Goal: Navigation & Orientation: Find specific page/section

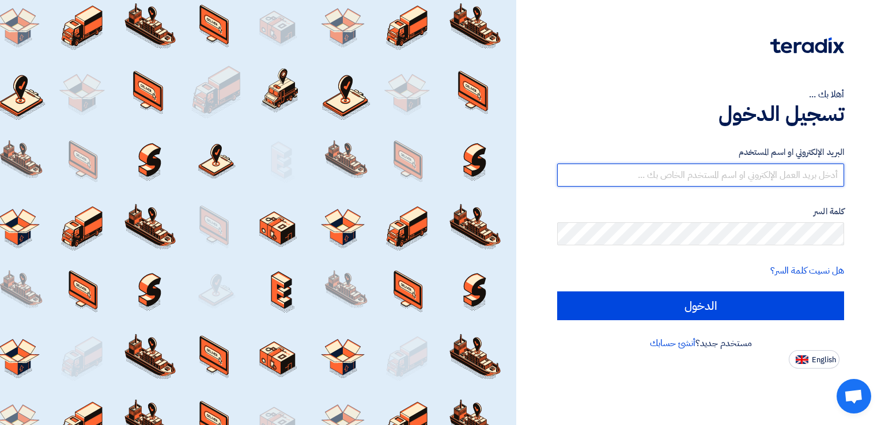
click at [708, 178] on input "text" at bounding box center [700, 175] width 287 height 23
type input "[EMAIL_ADDRESS][DOMAIN_NAME]"
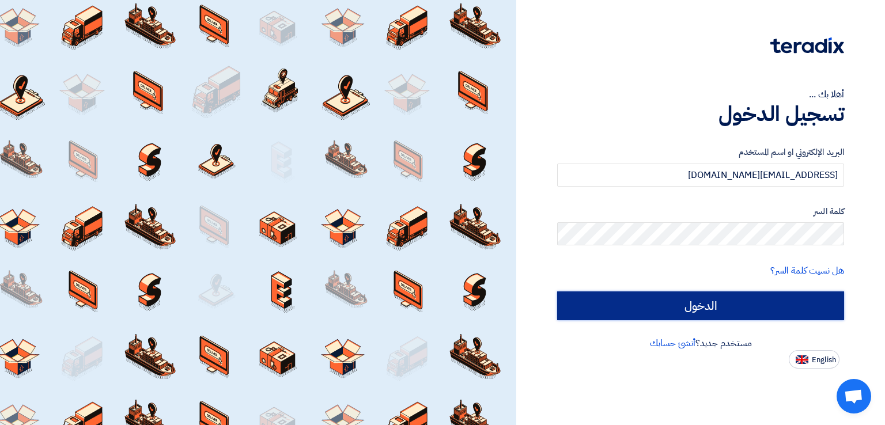
click at [627, 308] on input "الدخول" at bounding box center [700, 306] width 287 height 29
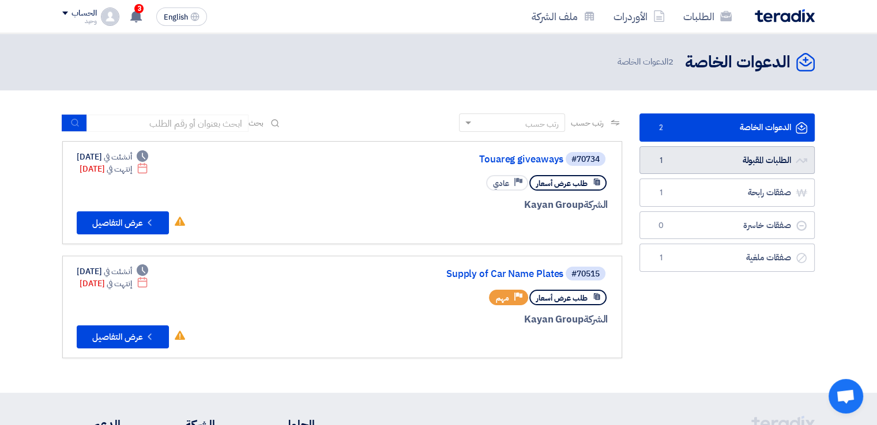
click at [747, 164] on link "الطلبات المقبولة الطلبات المقبولة 1" at bounding box center [726, 160] width 175 height 28
